Goal: Transaction & Acquisition: Purchase product/service

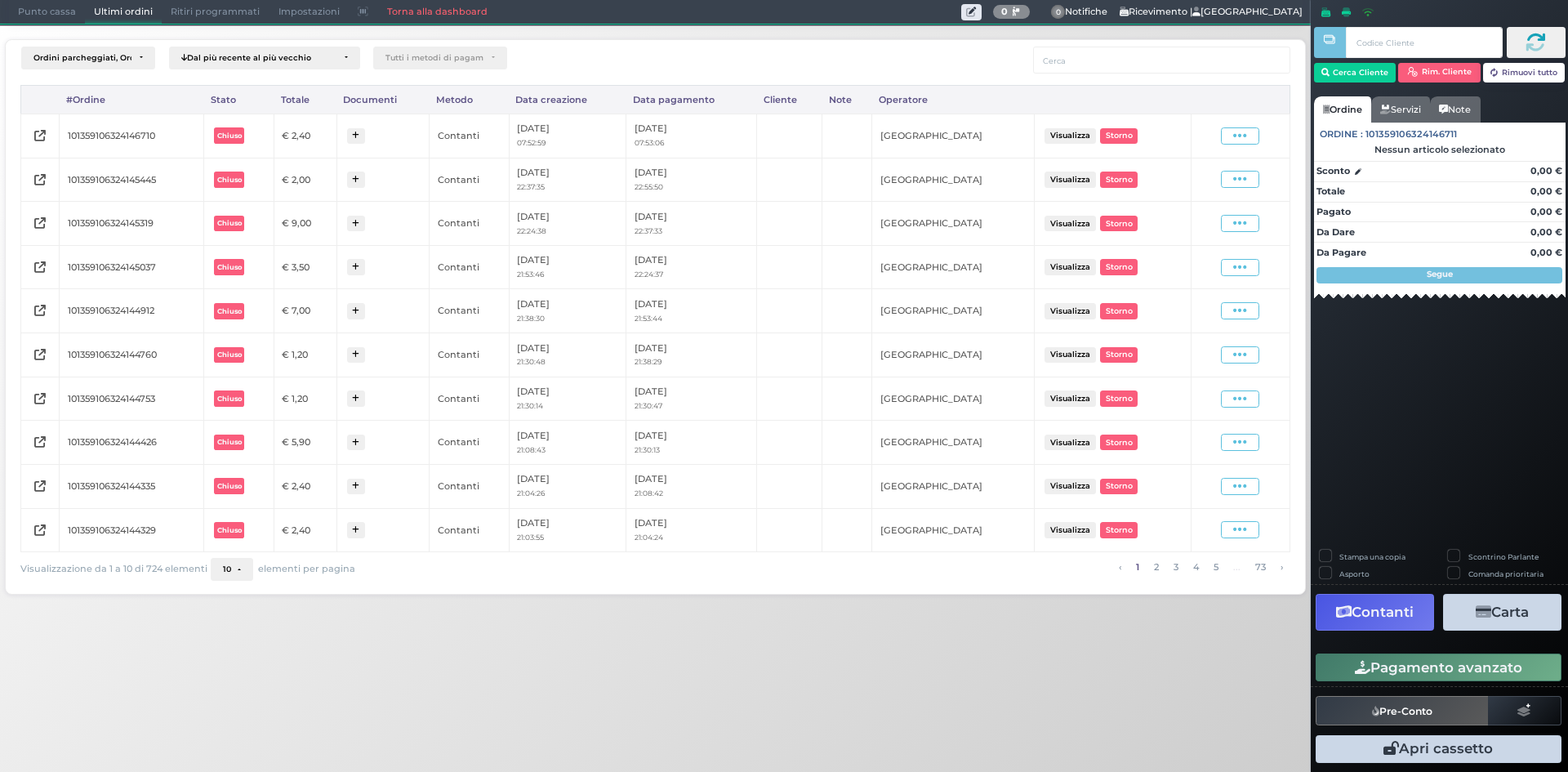
click at [37, 17] on span "Punto cassa" at bounding box center [47, 12] width 76 height 23
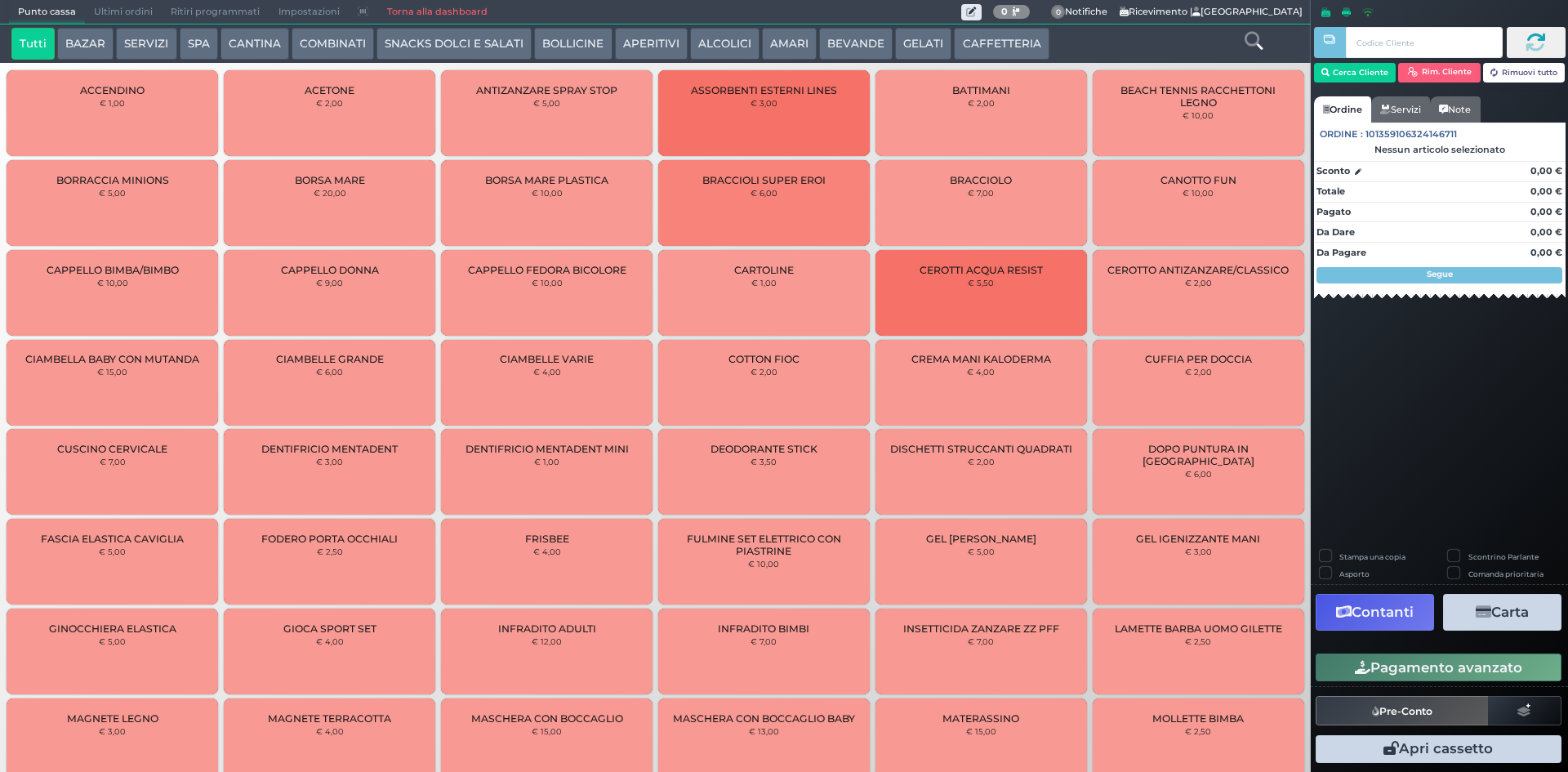
click at [967, 47] on button "CAFFETTERIA" at bounding box center [1001, 45] width 95 height 33
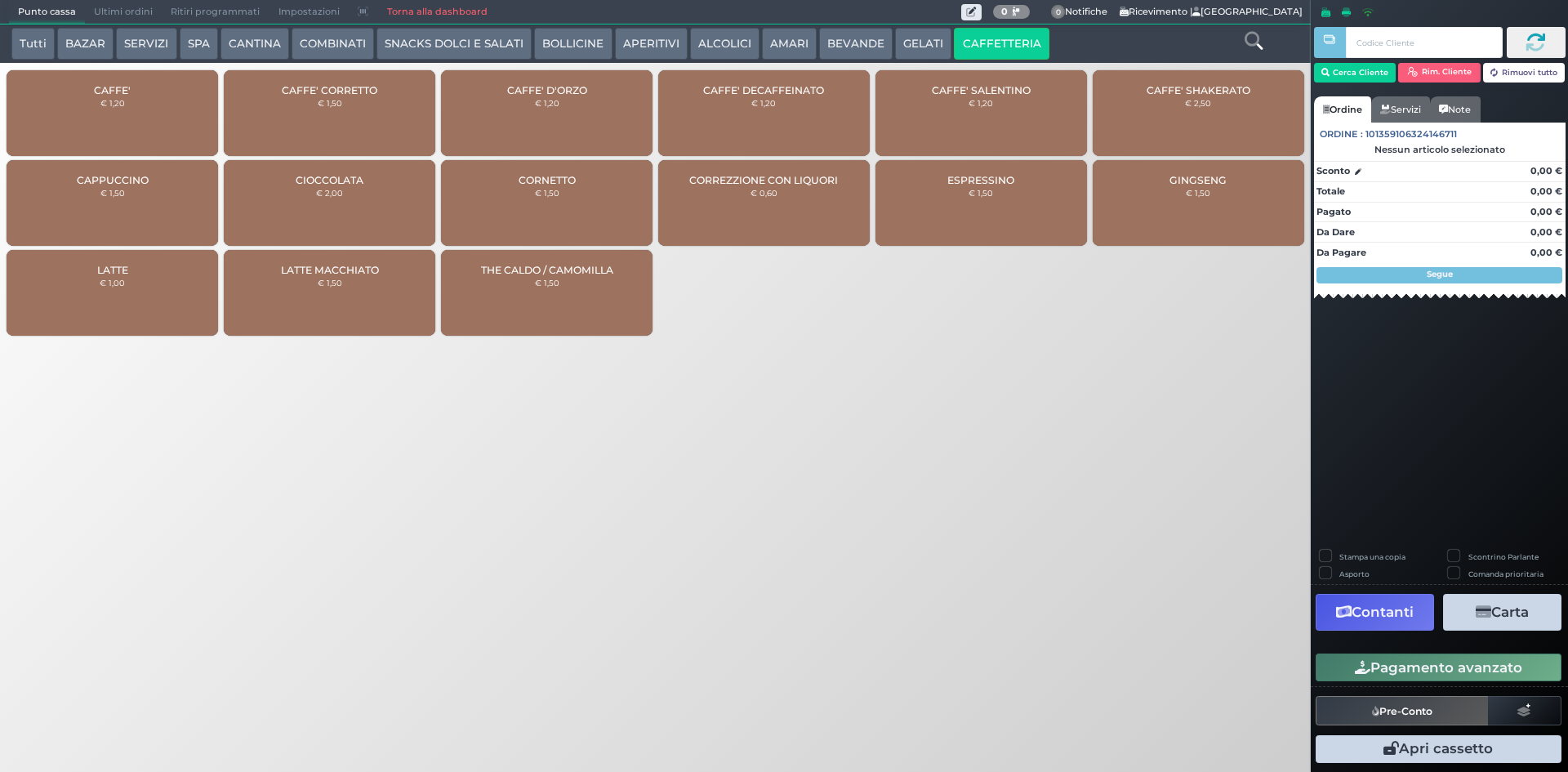
click at [95, 85] on span "CAFFE'" at bounding box center [112, 90] width 36 height 12
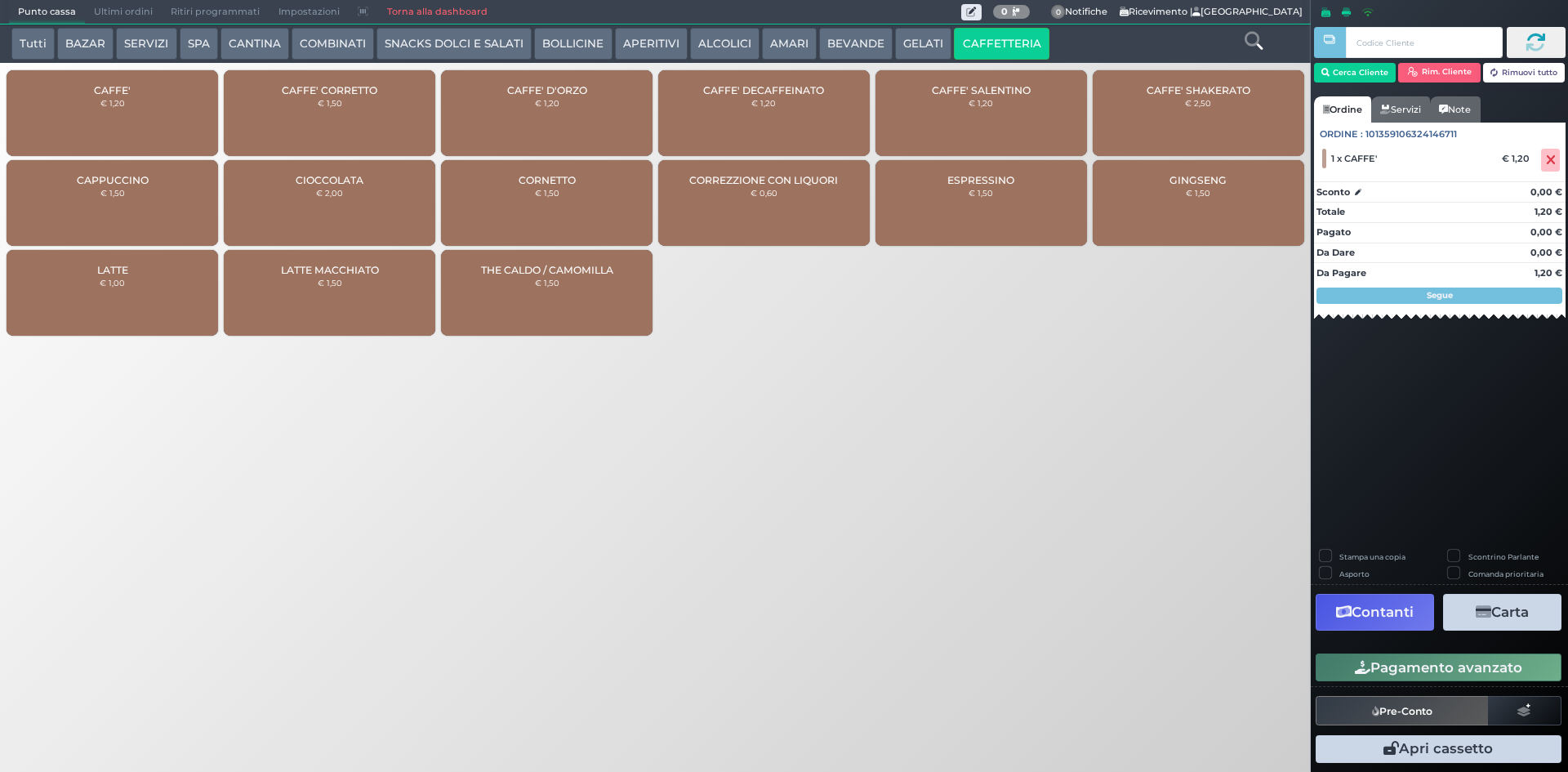
click at [1336, 669] on button "Pagamento avanzato" at bounding box center [1439, 667] width 246 height 28
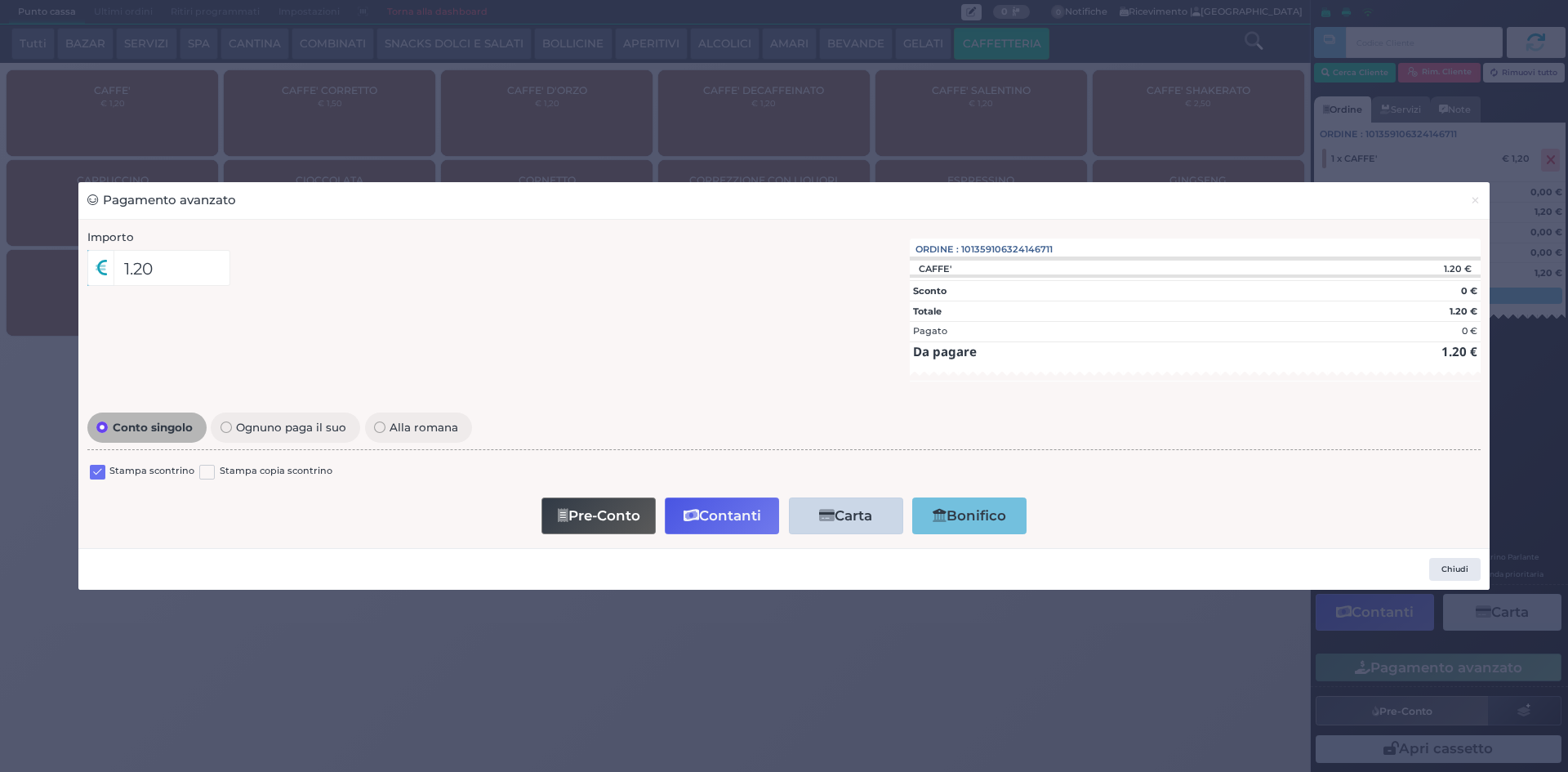
click at [97, 473] on label at bounding box center [97, 472] width 15 height 15
click at [0, 0] on input "checkbox" at bounding box center [0, 0] width 0 height 0
click at [1473, 199] on span "×" at bounding box center [1476, 200] width 11 height 18
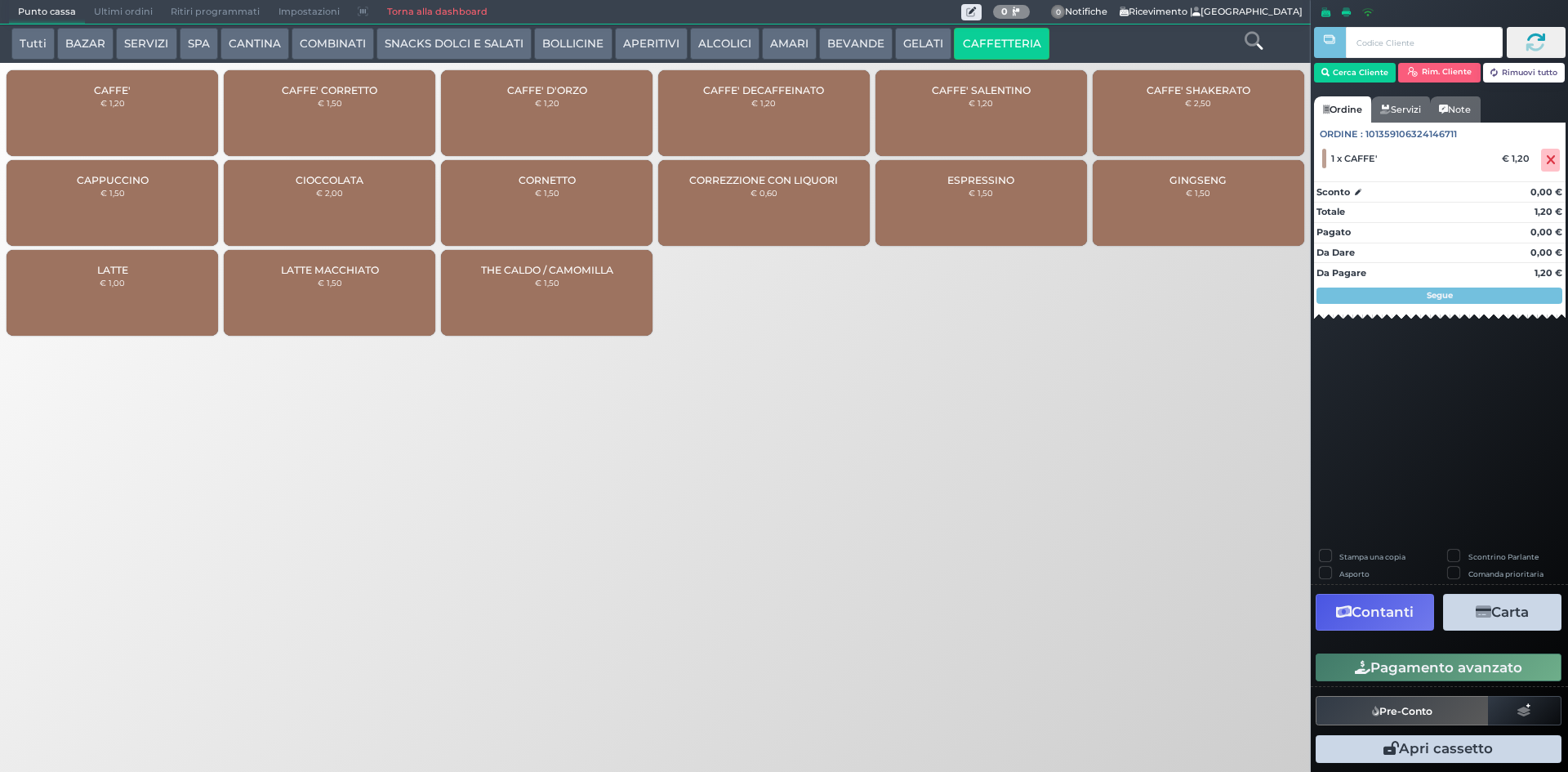
click at [103, 87] on span "CAFFE'" at bounding box center [112, 90] width 36 height 12
click at [1372, 684] on div "Pagamento avanzato" at bounding box center [1440, 667] width 257 height 36
click at [1366, 679] on button "Pagamento avanzato" at bounding box center [1439, 667] width 246 height 28
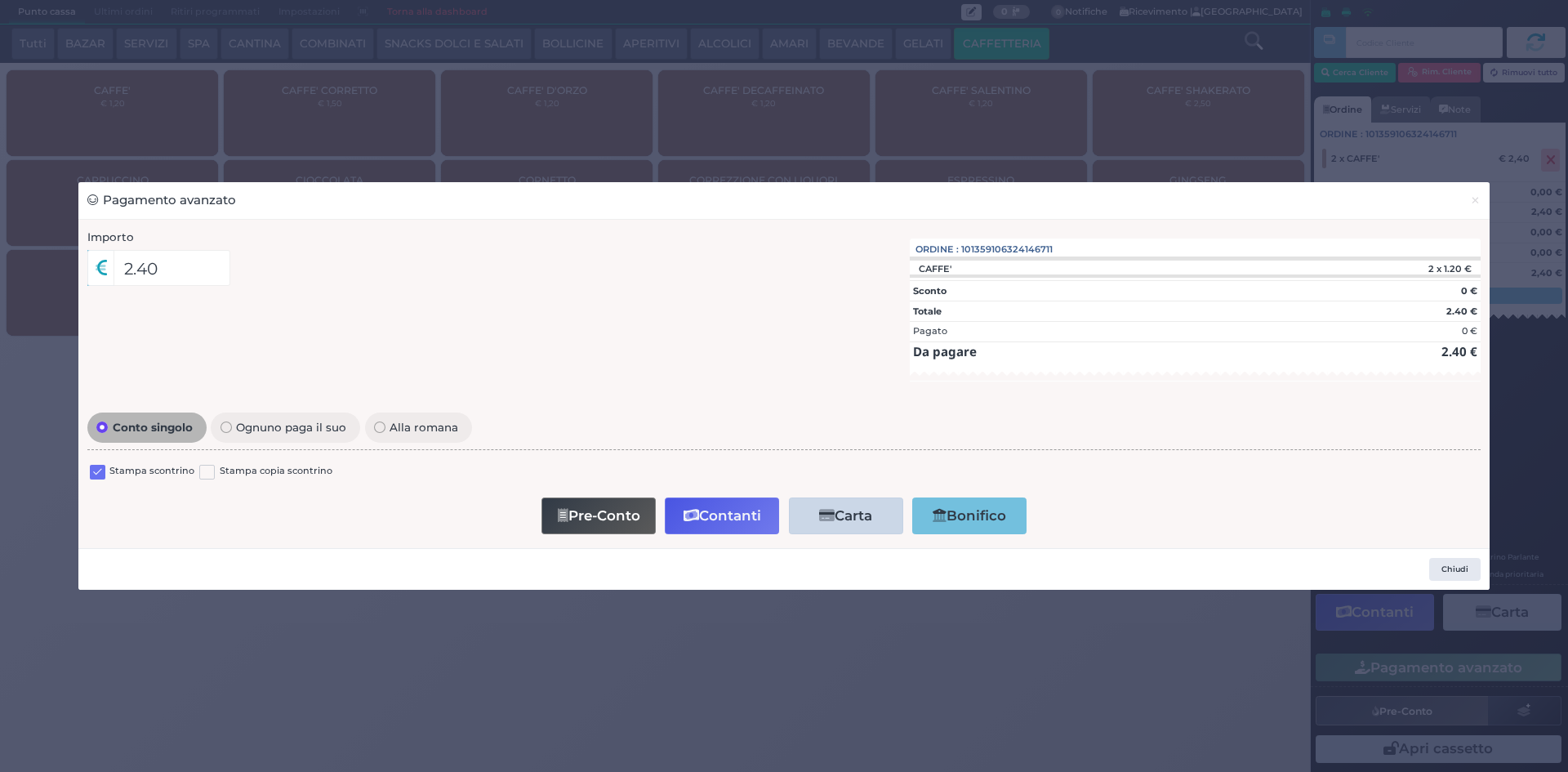
click at [100, 464] on div at bounding box center [97, 474] width 15 height 20
drag, startPoint x: 100, startPoint y: 466, endPoint x: 244, endPoint y: 485, distance: 145.2
click at [100, 466] on label at bounding box center [97, 472] width 15 height 15
click at [0, 0] on input "checkbox" at bounding box center [0, 0] width 0 height 0
click at [732, 508] on button "Contanti" at bounding box center [722, 516] width 115 height 36
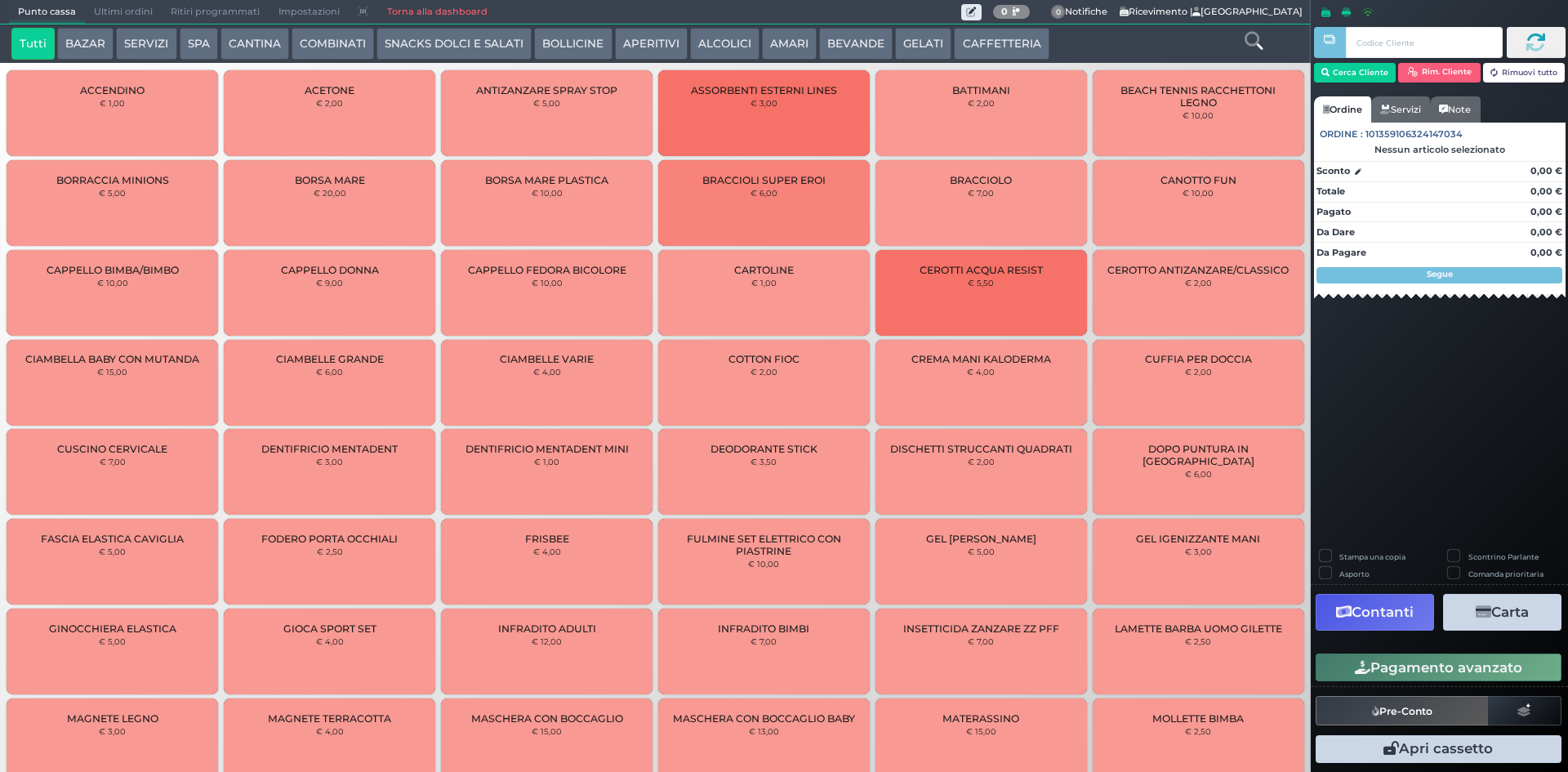
click at [116, 17] on span "Ultimi ordini" at bounding box center [123, 12] width 76 height 23
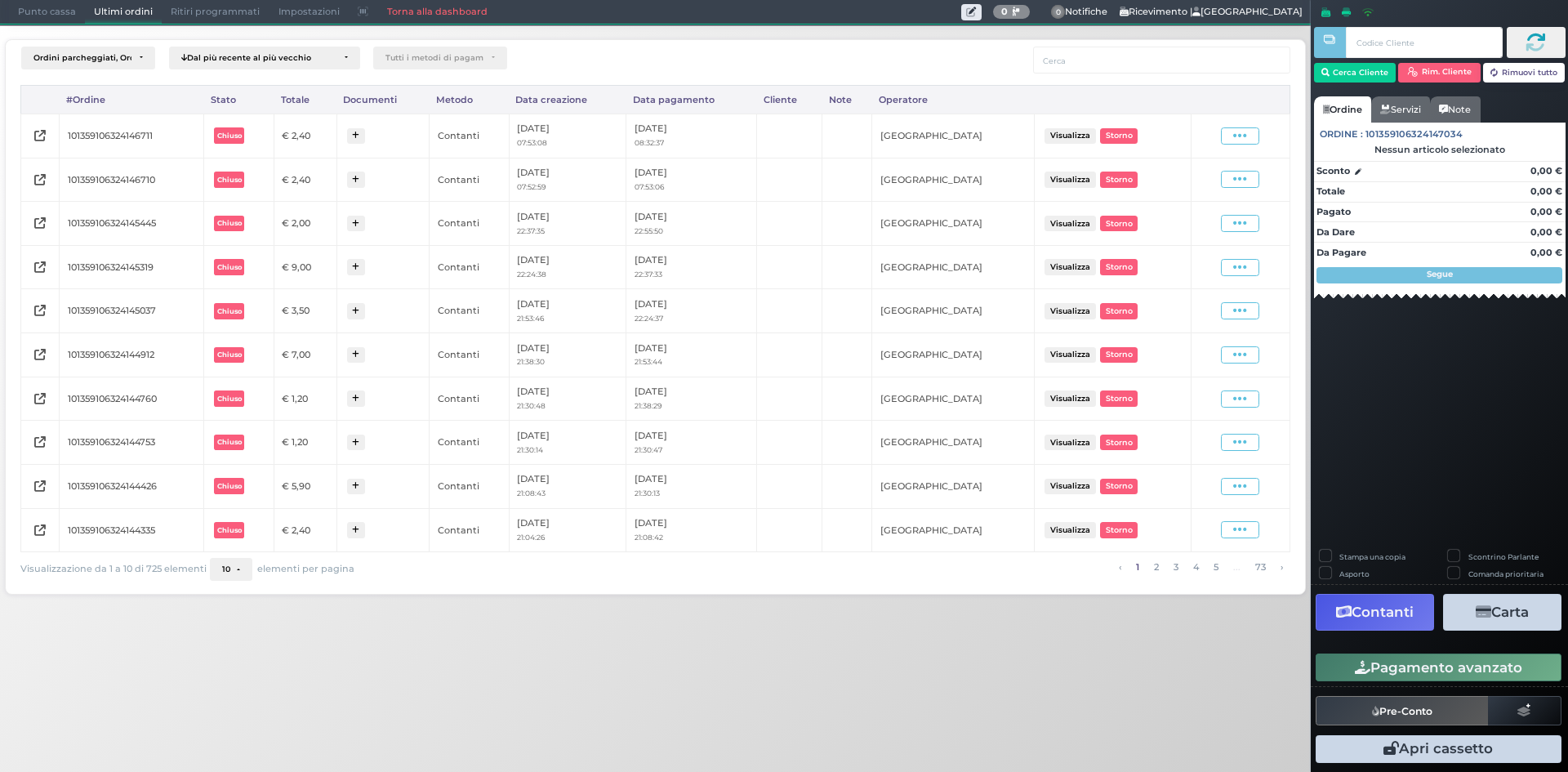
click at [1222, 143] on div "Visualizza Ristampa Pre-Conto [GEOGRAPHIC_DATA]" at bounding box center [1241, 135] width 38 height 17
click at [1227, 141] on span at bounding box center [1241, 135] width 38 height 17
click at [1205, 185] on span "Ristampa Pre-Conto" at bounding box center [1201, 183] width 67 height 28
click at [55, 21] on span "Punto cassa" at bounding box center [47, 12] width 76 height 23
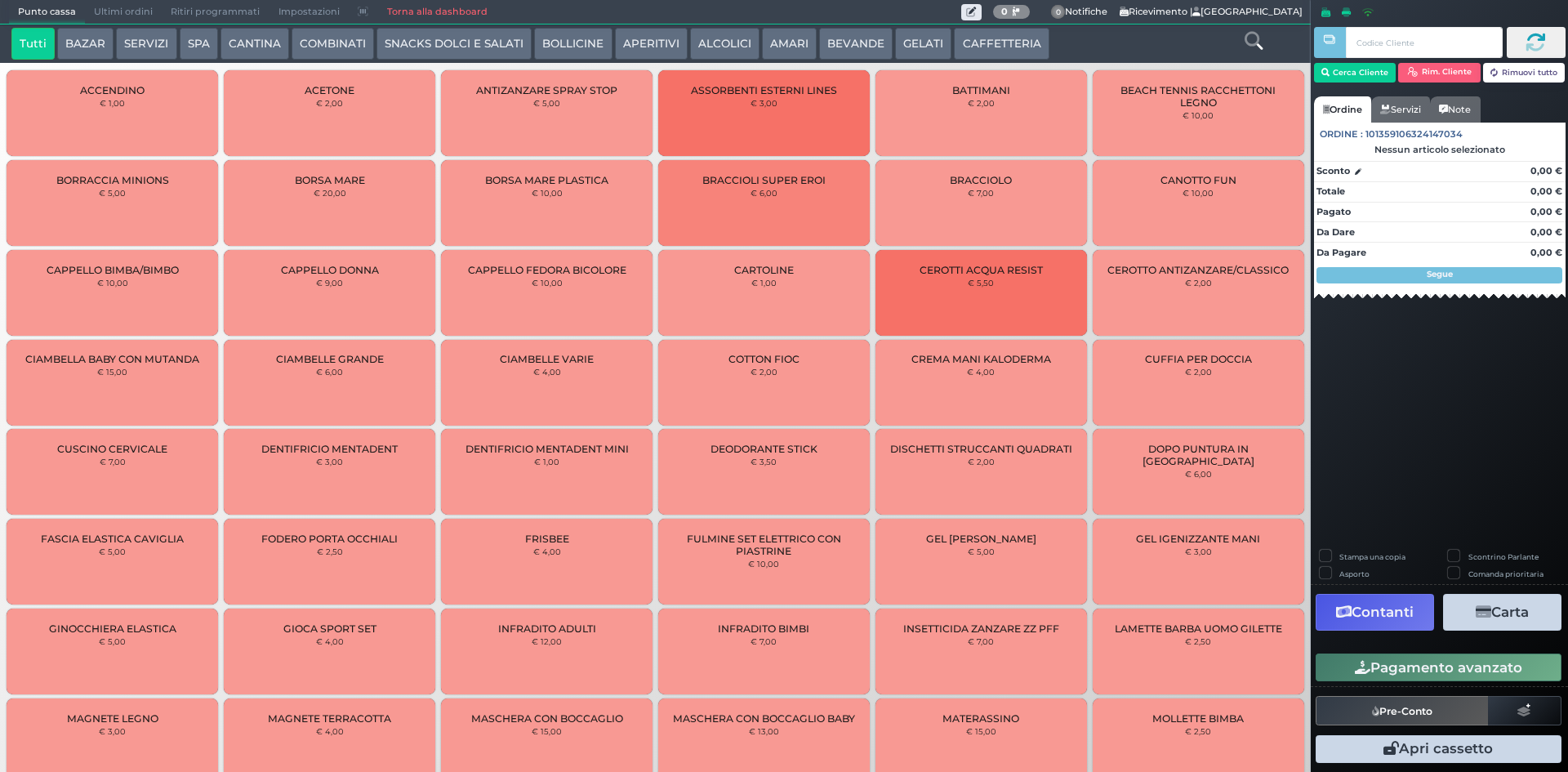
click at [967, 30] on button "CAFFETTERIA" at bounding box center [1001, 45] width 95 height 33
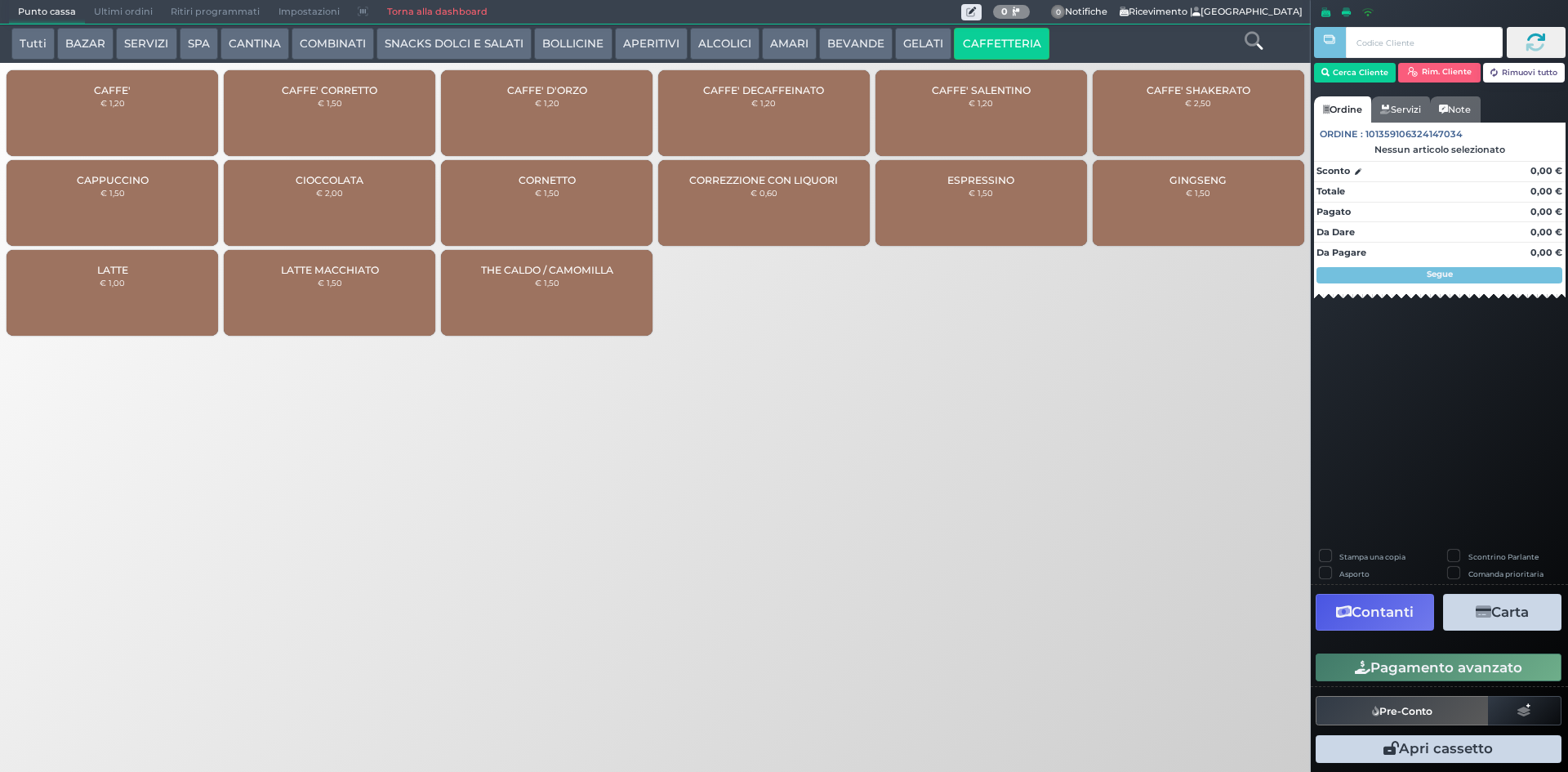
click at [143, 93] on div "CAFFE' € 1,20" at bounding box center [112, 113] width 212 height 85
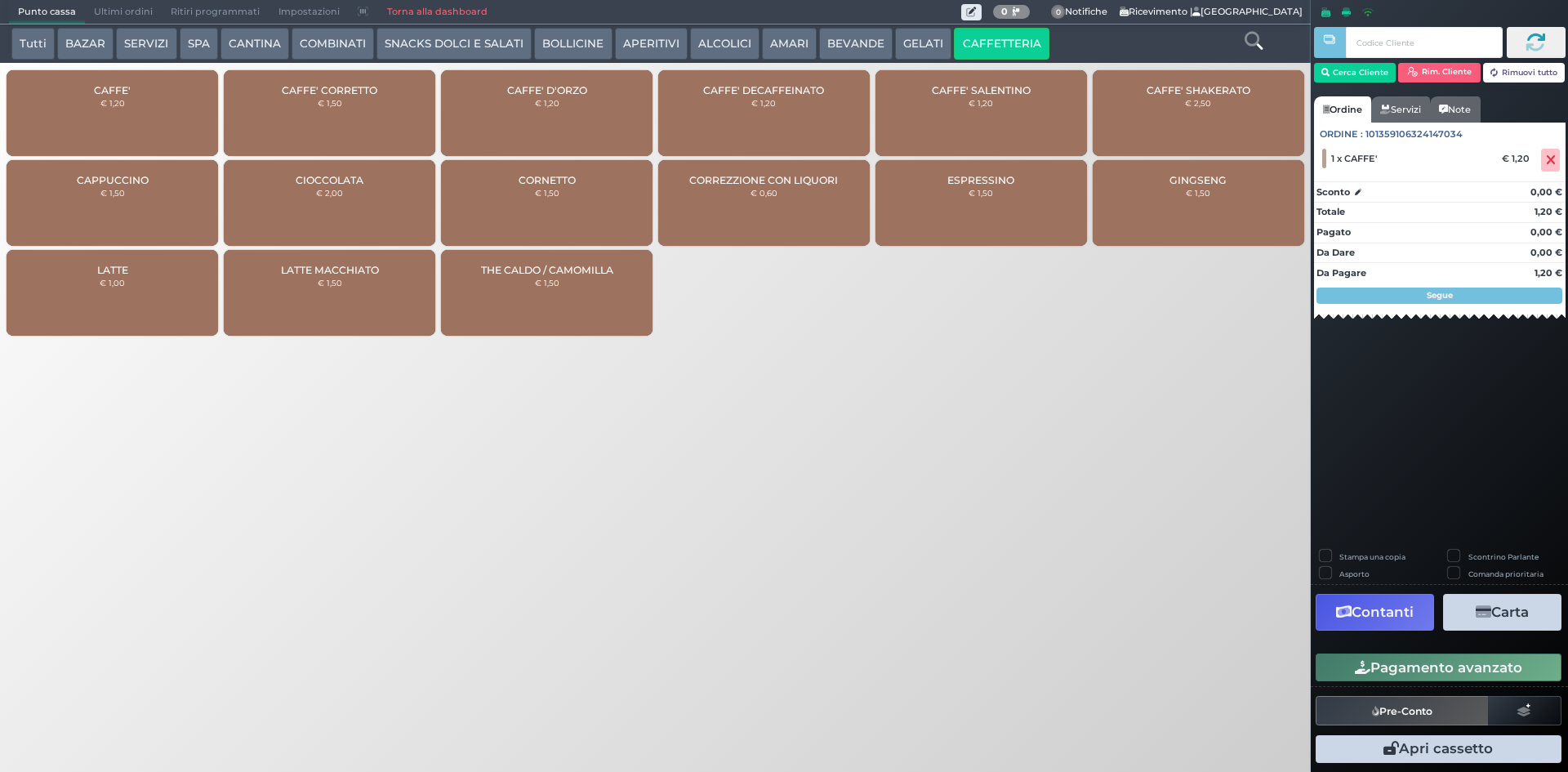
click at [1461, 654] on button "Pagamento avanzato" at bounding box center [1439, 667] width 246 height 28
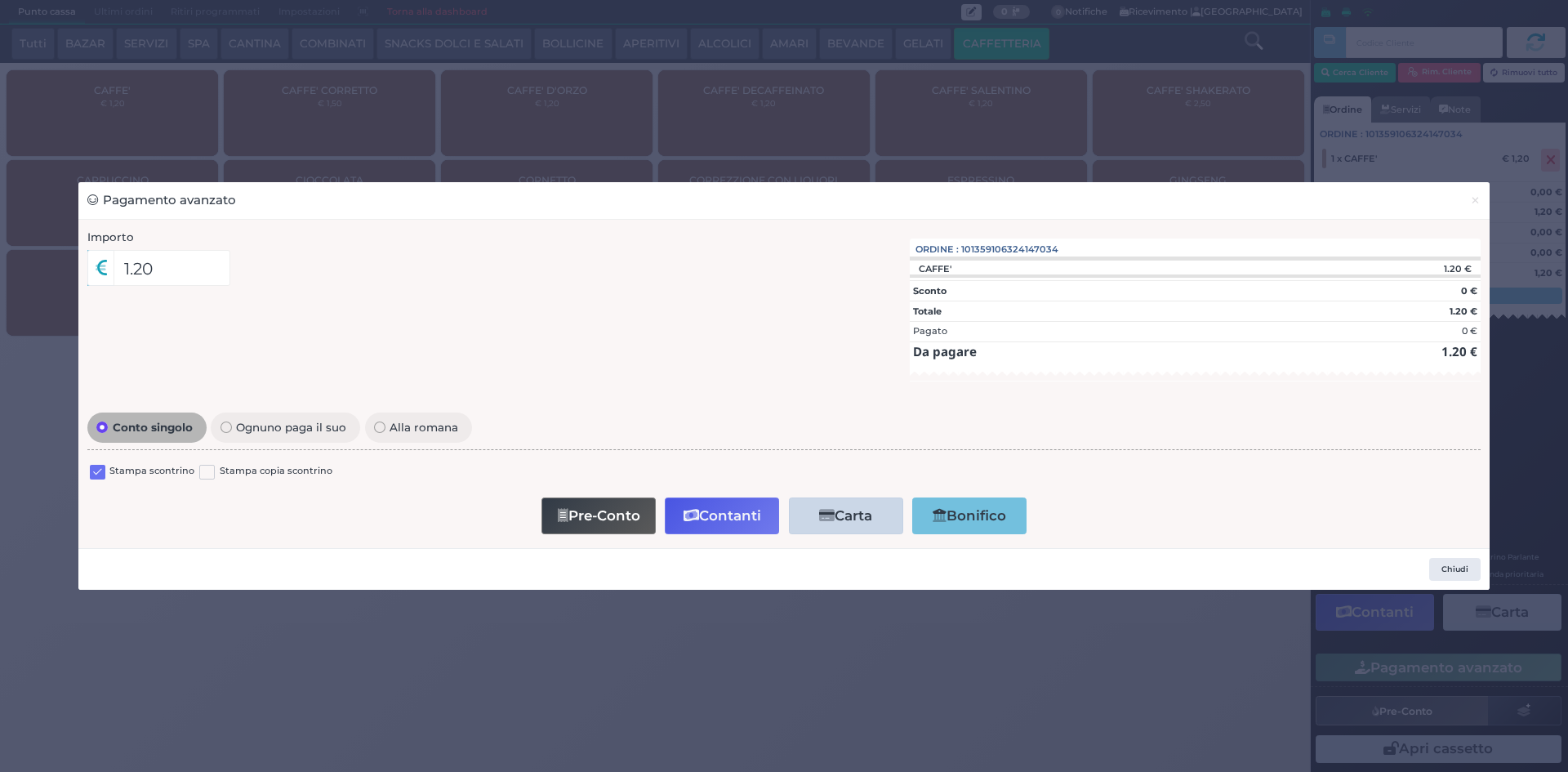
click at [100, 465] on label at bounding box center [97, 472] width 15 height 15
click at [0, 0] on input "checkbox" at bounding box center [0, 0] width 0 height 0
click at [748, 519] on button "Contanti" at bounding box center [722, 516] width 115 height 36
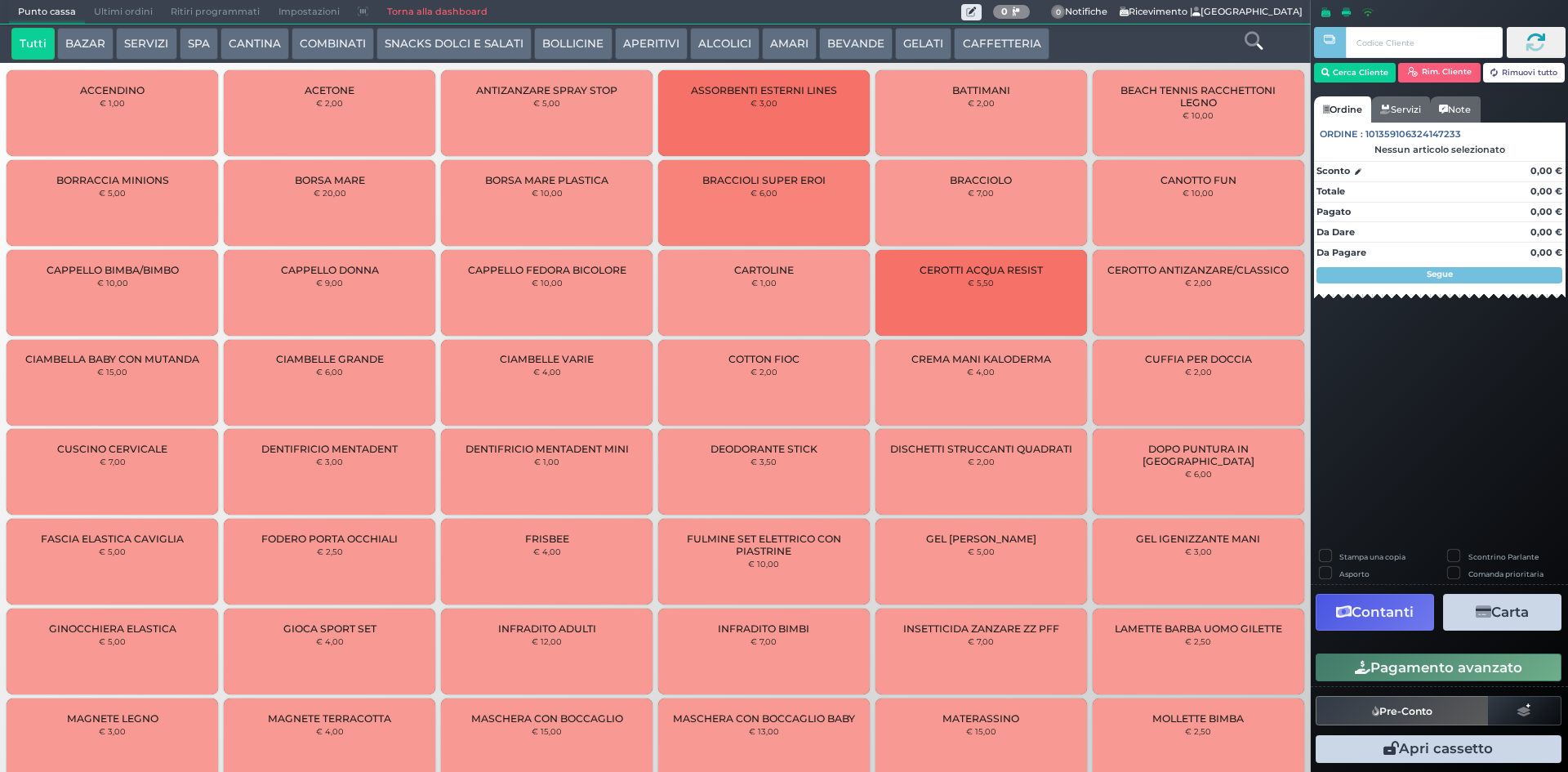
click at [117, 1] on span "Ultimi ordini" at bounding box center [123, 12] width 76 height 23
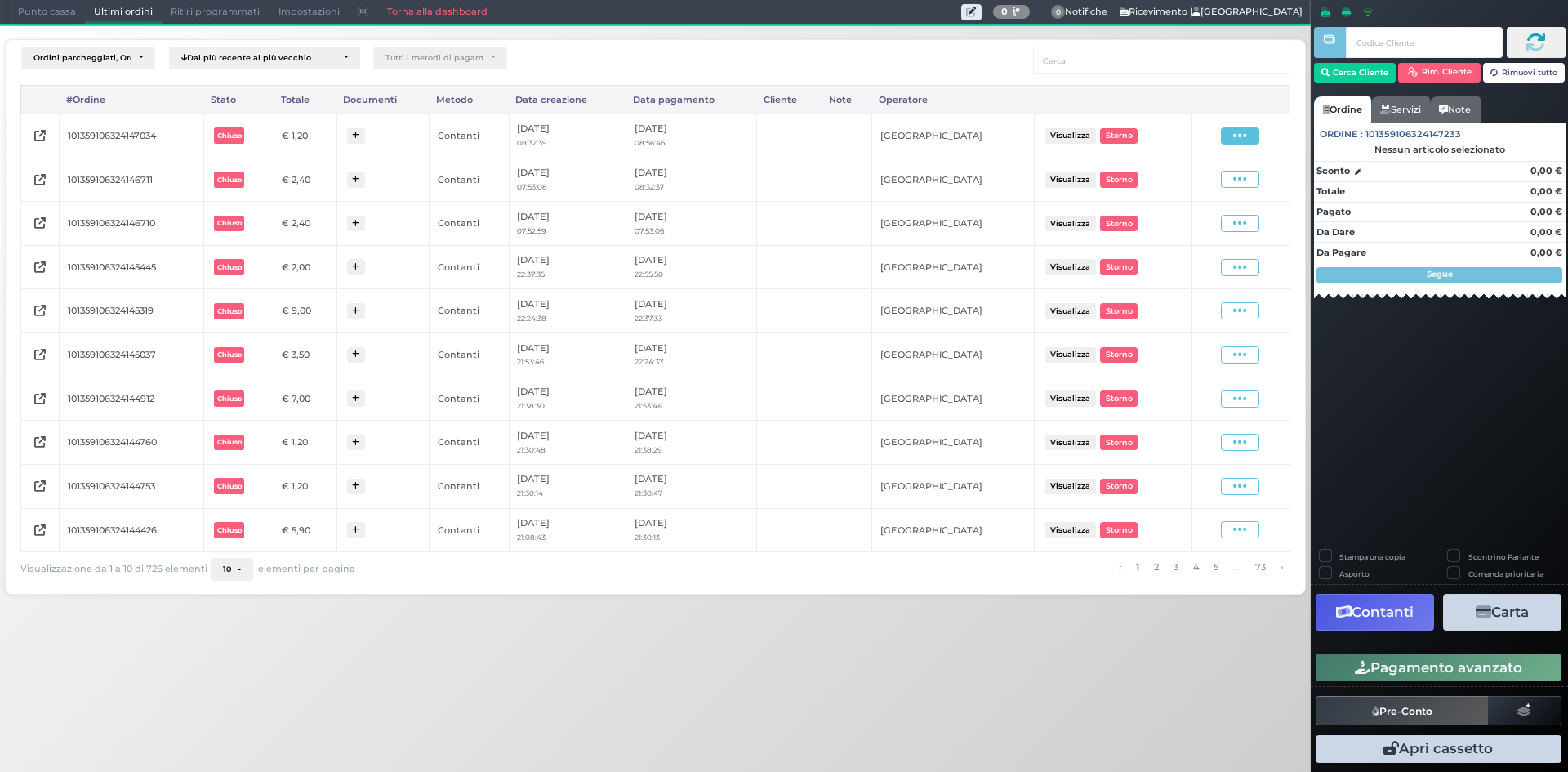
click at [1247, 145] on div "Visualizza Ristampa Pre-Conto [GEOGRAPHIC_DATA]" at bounding box center [1241, 135] width 83 height 22
click at [1247, 143] on icon at bounding box center [1240, 135] width 14 height 15
click at [1189, 186] on span "Ristampa Pre-Conto" at bounding box center [1201, 183] width 67 height 28
click at [19, 8] on span "Punto cassa" at bounding box center [47, 12] width 76 height 23
